Goal: Check status: Check status

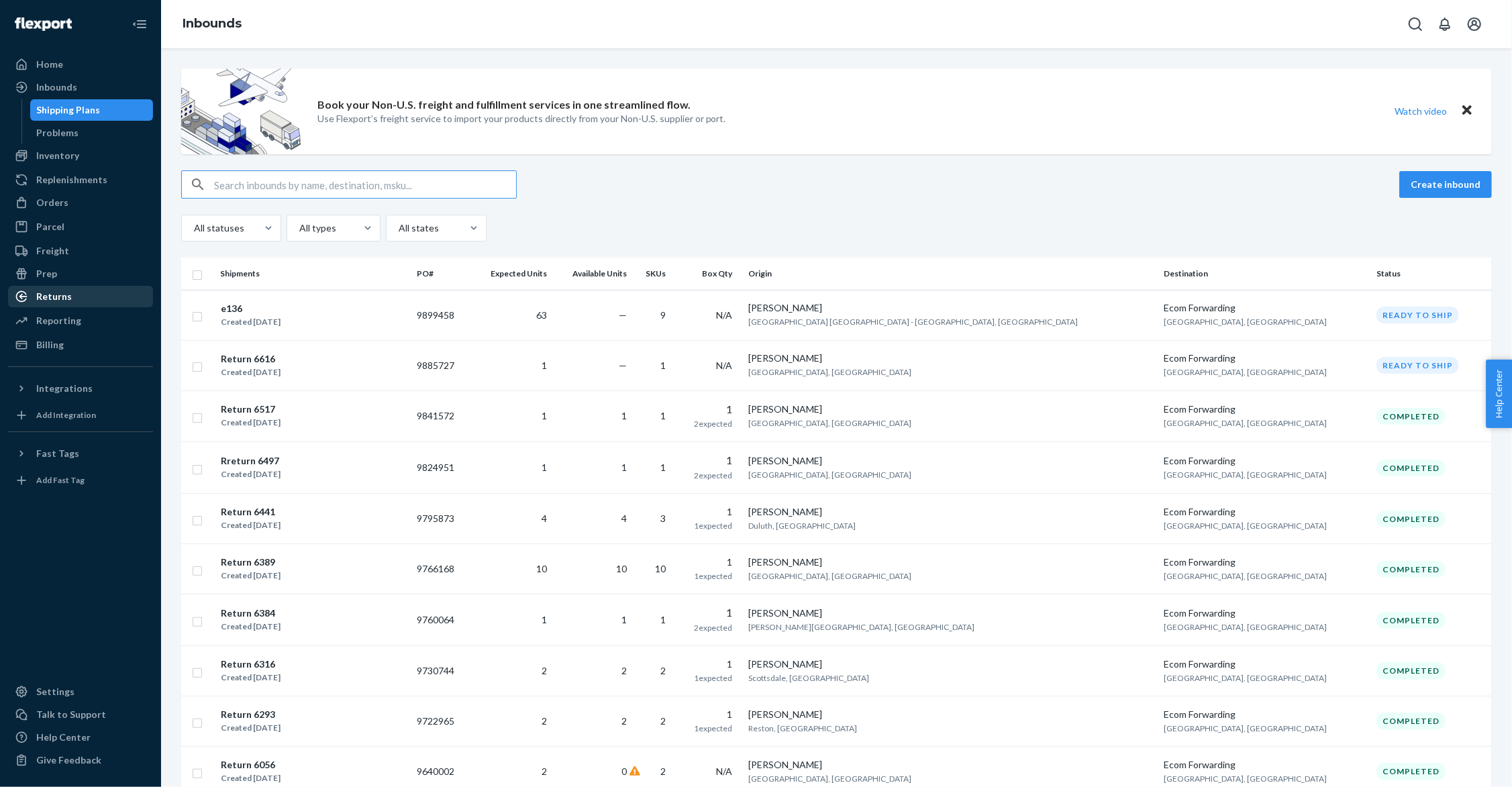
click at [63, 287] on div "Returns" at bounding box center [80, 296] width 143 height 19
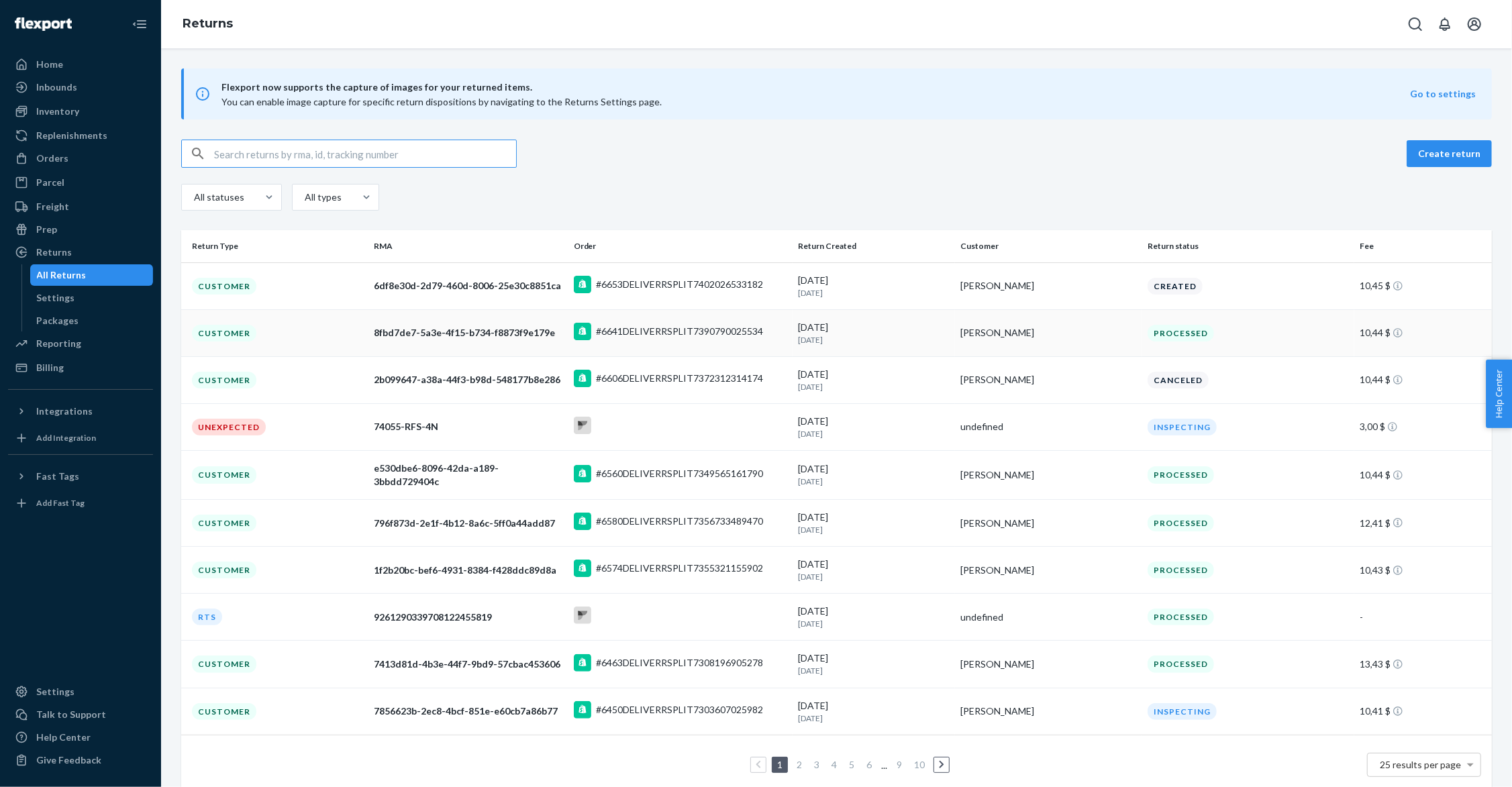
click at [456, 327] on div "8fbd7de7-5a3e-4f15-b734-f8873f9e179e" at bounding box center [469, 332] width 189 height 13
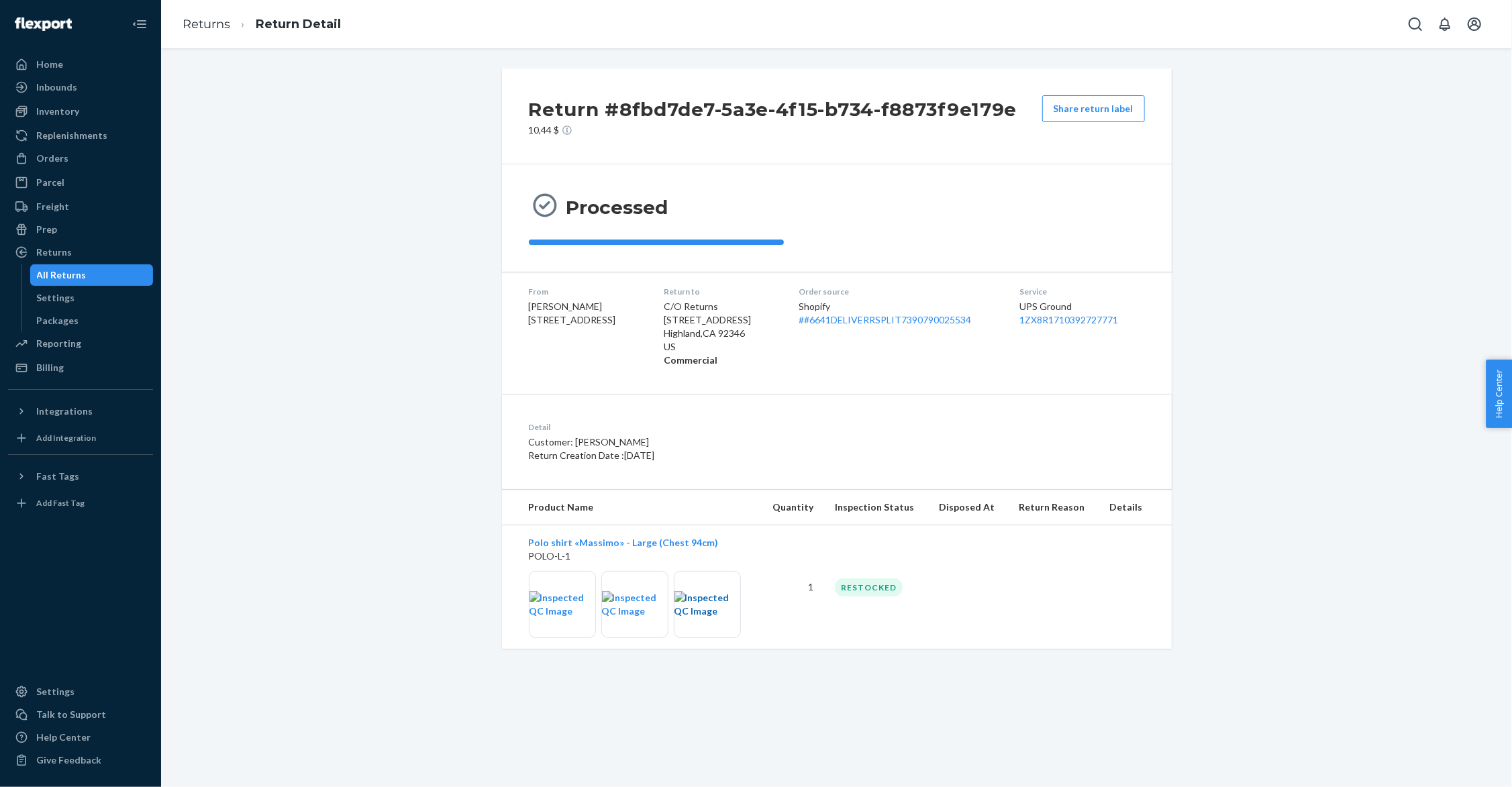
click at [712, 604] on img at bounding box center [707, 604] width 66 height 27
drag, startPoint x: 583, startPoint y: 310, endPoint x: 520, endPoint y: 310, distance: 63.0
click at [520, 310] on dl "From [PERSON_NAME] [STREET_ADDRESS] Return to C/O Returns [STREET_ADDRESS] Comm…" at bounding box center [836, 325] width 669 height 109
copy span "[PERSON_NAME]"
click at [53, 165] on div "Orders" at bounding box center [80, 158] width 143 height 19
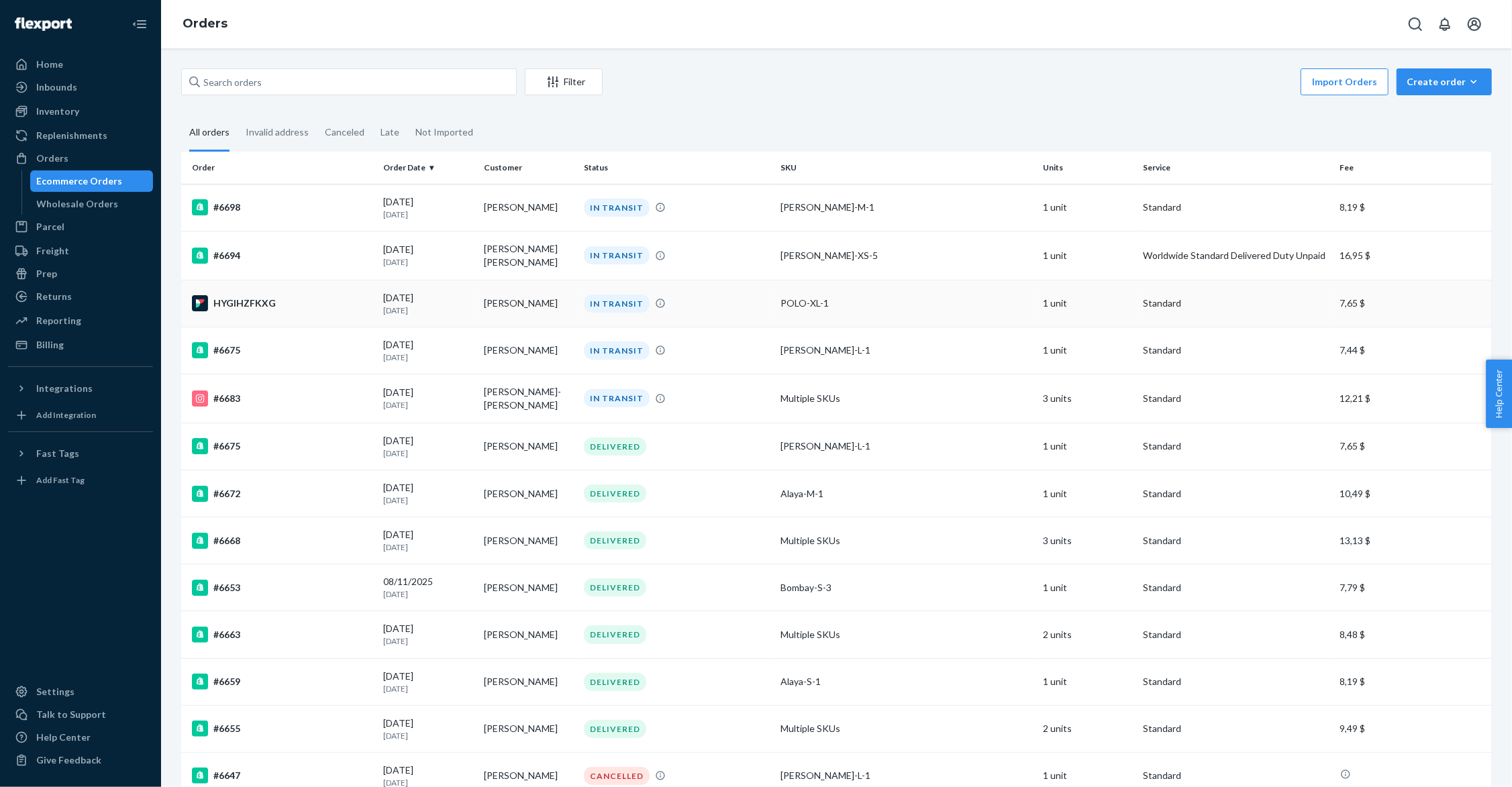
click at [220, 295] on div "HYGIHZFKXG" at bounding box center [281, 303] width 181 height 16
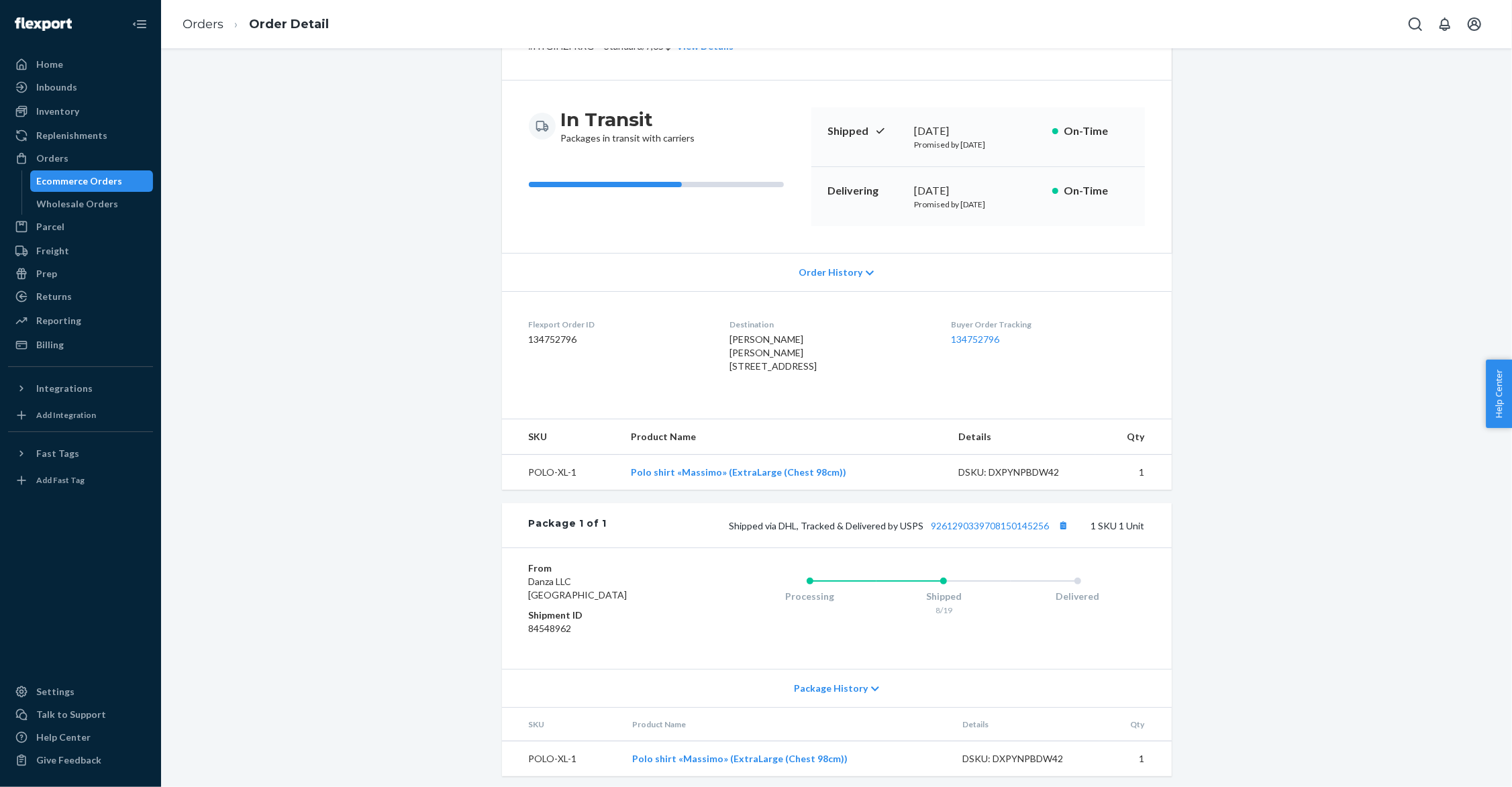
scroll to position [87, 0]
click at [995, 529] on link "9261290339708150145256" at bounding box center [990, 523] width 118 height 11
